Goal: Navigation & Orientation: Understand site structure

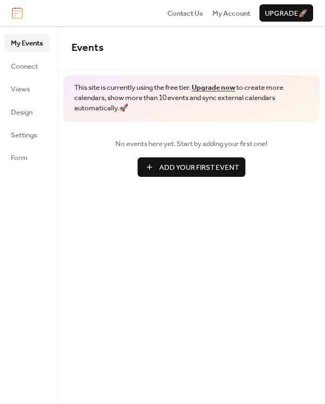
click at [35, 55] on ul "My Events Connect Views Design Settings Form" at bounding box center [26, 100] width 45 height 132
click at [35, 67] on span "Connect" at bounding box center [24, 66] width 27 height 11
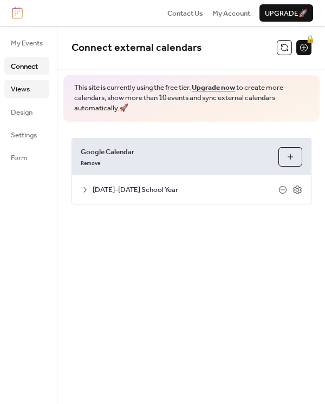
click at [34, 93] on link "Views" at bounding box center [26, 88] width 45 height 17
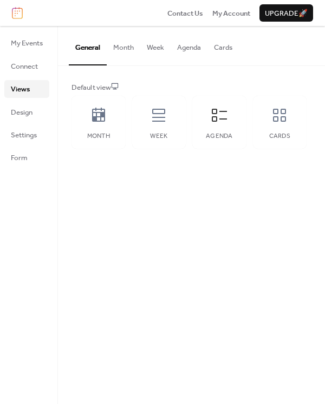
click at [25, 124] on ul "My Events Connect Views Design Settings Form" at bounding box center [26, 100] width 45 height 132
click at [26, 112] on span "Design" at bounding box center [22, 112] width 22 height 11
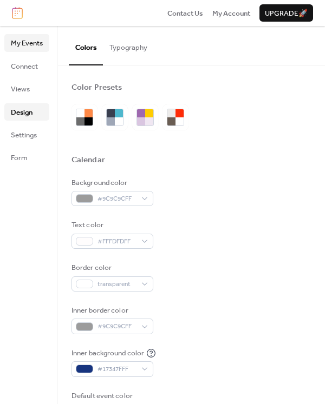
click at [28, 51] on link "My Events" at bounding box center [26, 42] width 45 height 17
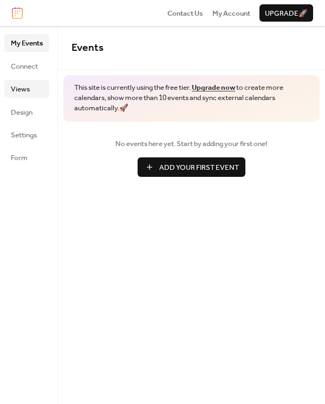
click at [28, 84] on span "Views" at bounding box center [20, 89] width 19 height 11
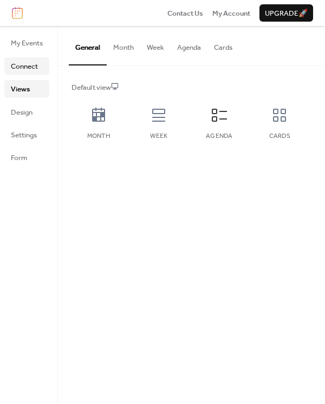
click at [29, 69] on span "Connect" at bounding box center [24, 66] width 27 height 11
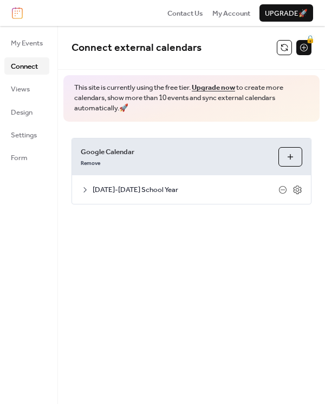
click at [29, 102] on ul "My Events Connect Views Design Settings Form" at bounding box center [26, 100] width 45 height 132
click at [24, 147] on ul "My Events Connect Views Design Settings Form" at bounding box center [26, 100] width 45 height 132
click at [19, 163] on span "Form" at bounding box center [19, 158] width 17 height 11
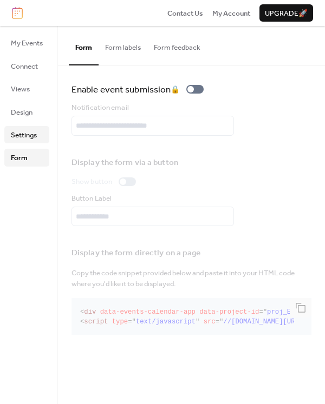
click at [19, 130] on span "Settings" at bounding box center [24, 135] width 26 height 11
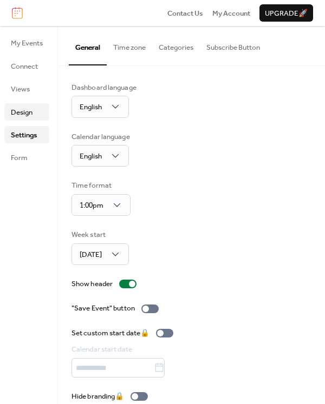
click at [23, 103] on ul "My Events Connect Views Design Settings Form" at bounding box center [26, 100] width 45 height 132
click at [23, 109] on span "Design" at bounding box center [22, 112] width 22 height 11
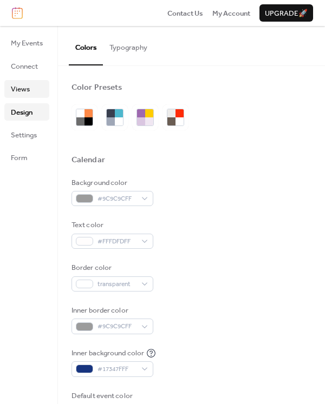
click at [28, 91] on span "Views" at bounding box center [20, 89] width 19 height 11
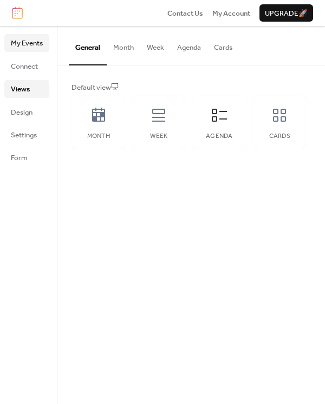
click at [32, 46] on span "My Events" at bounding box center [27, 43] width 32 height 11
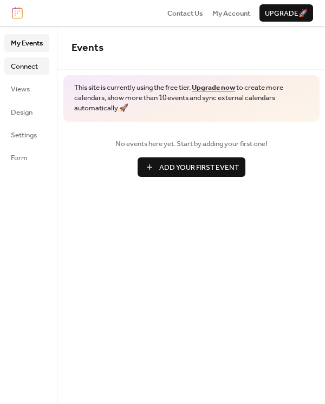
click at [32, 67] on span "Connect" at bounding box center [24, 66] width 27 height 11
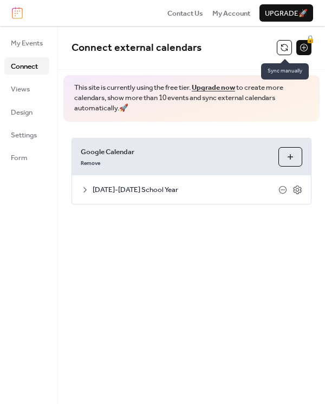
click at [279, 47] on button at bounding box center [283, 47] width 15 height 15
